Goal: Task Accomplishment & Management: Complete application form

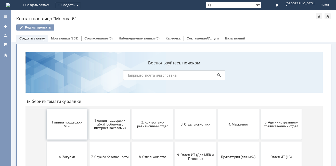
click at [71, 125] on span "1 линия поддержки МБК" at bounding box center [67, 125] width 38 height 8
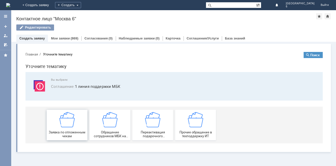
click at [67, 122] on img at bounding box center [66, 119] width 15 height 15
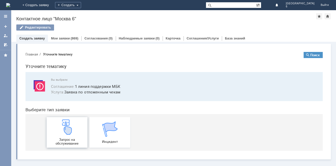
click at [67, 129] on img at bounding box center [66, 127] width 15 height 15
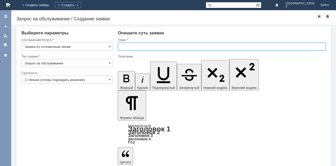
click at [126, 46] on input "text" at bounding box center [222, 47] width 208 height 8
type input "отложенные чеки 05.10.2025 г"
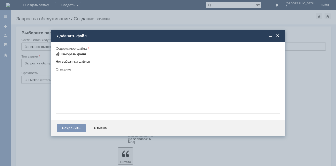
click at [57, 55] on span at bounding box center [58, 54] width 4 height 4
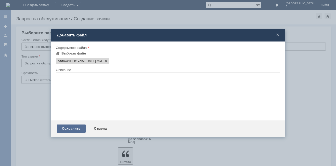
click at [67, 129] on div "Сохранить" at bounding box center [71, 129] width 29 height 8
